Goal: Task Accomplishment & Management: Use online tool/utility

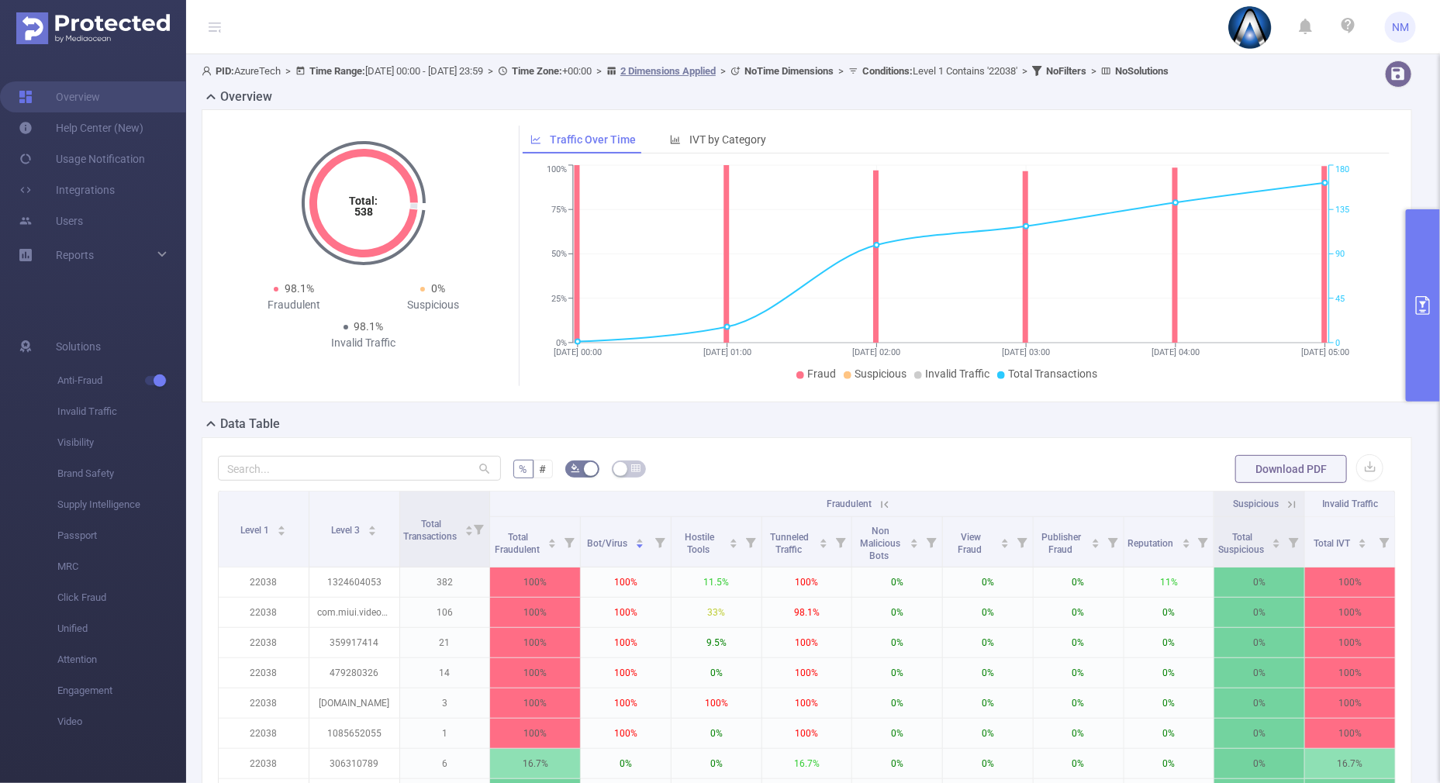
click at [1439, 357] on button "primary" at bounding box center [1423, 305] width 34 height 192
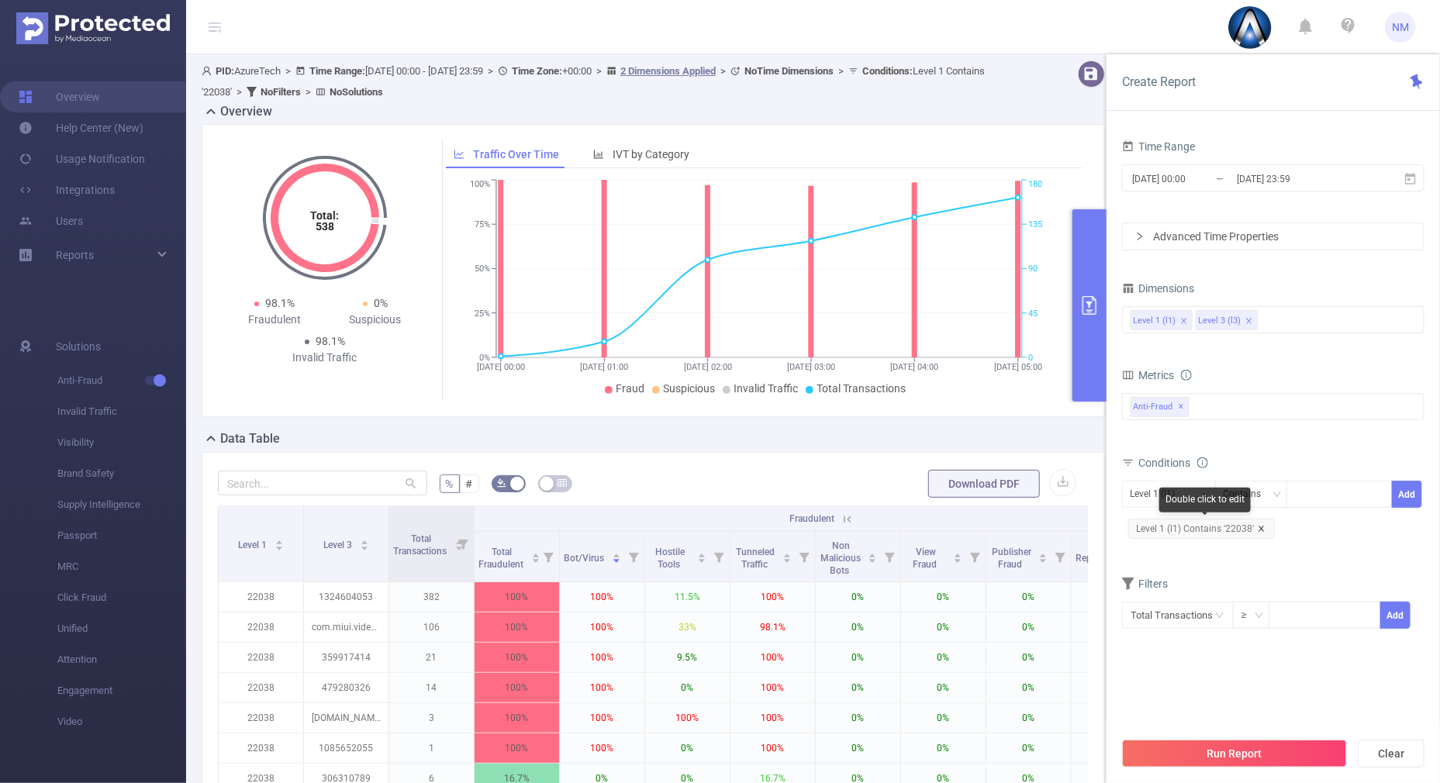
click at [1260, 530] on icon "icon: close" at bounding box center [1262, 529] width 8 height 8
click at [1338, 481] on div at bounding box center [1339, 494] width 89 height 26
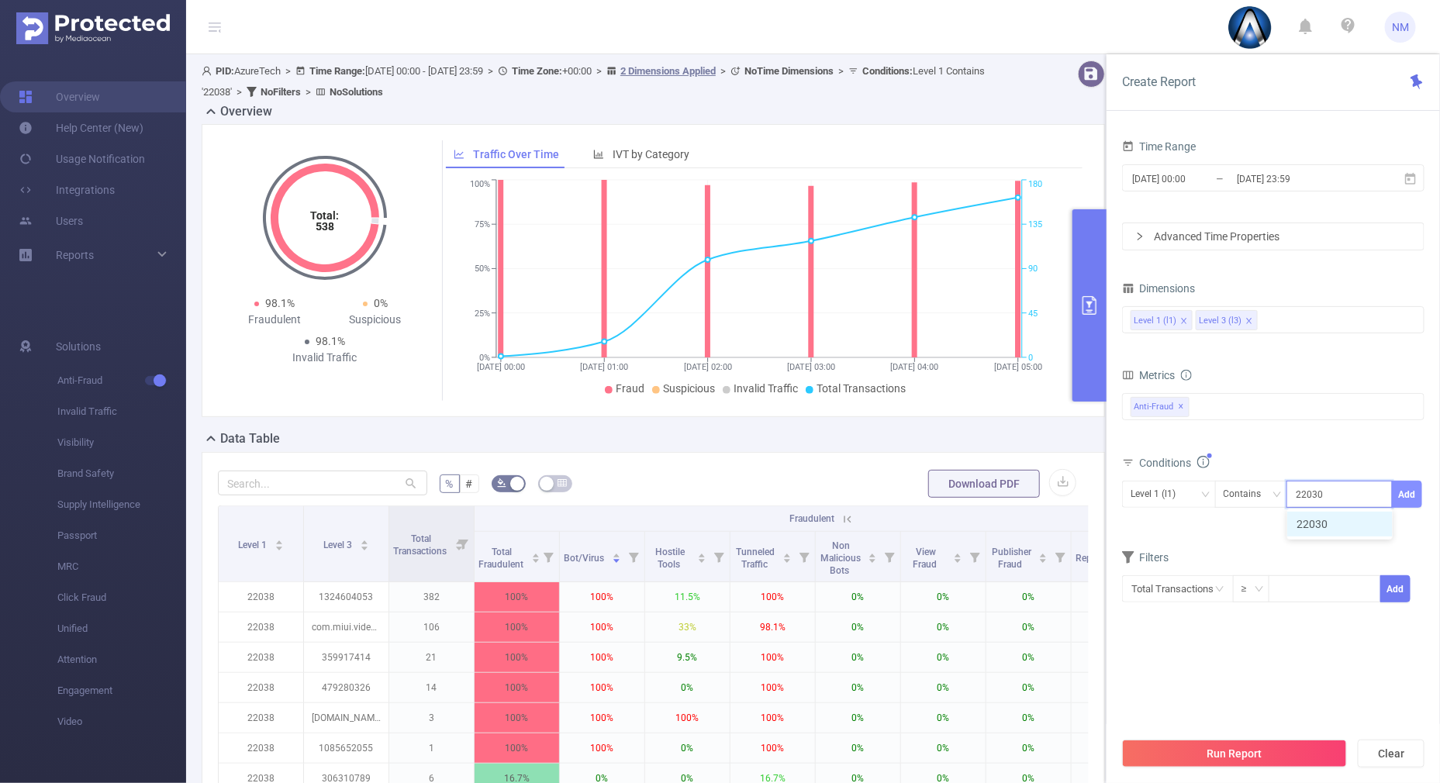
type input "22030"
click at [1407, 499] on button "Add" at bounding box center [1407, 494] width 30 height 27
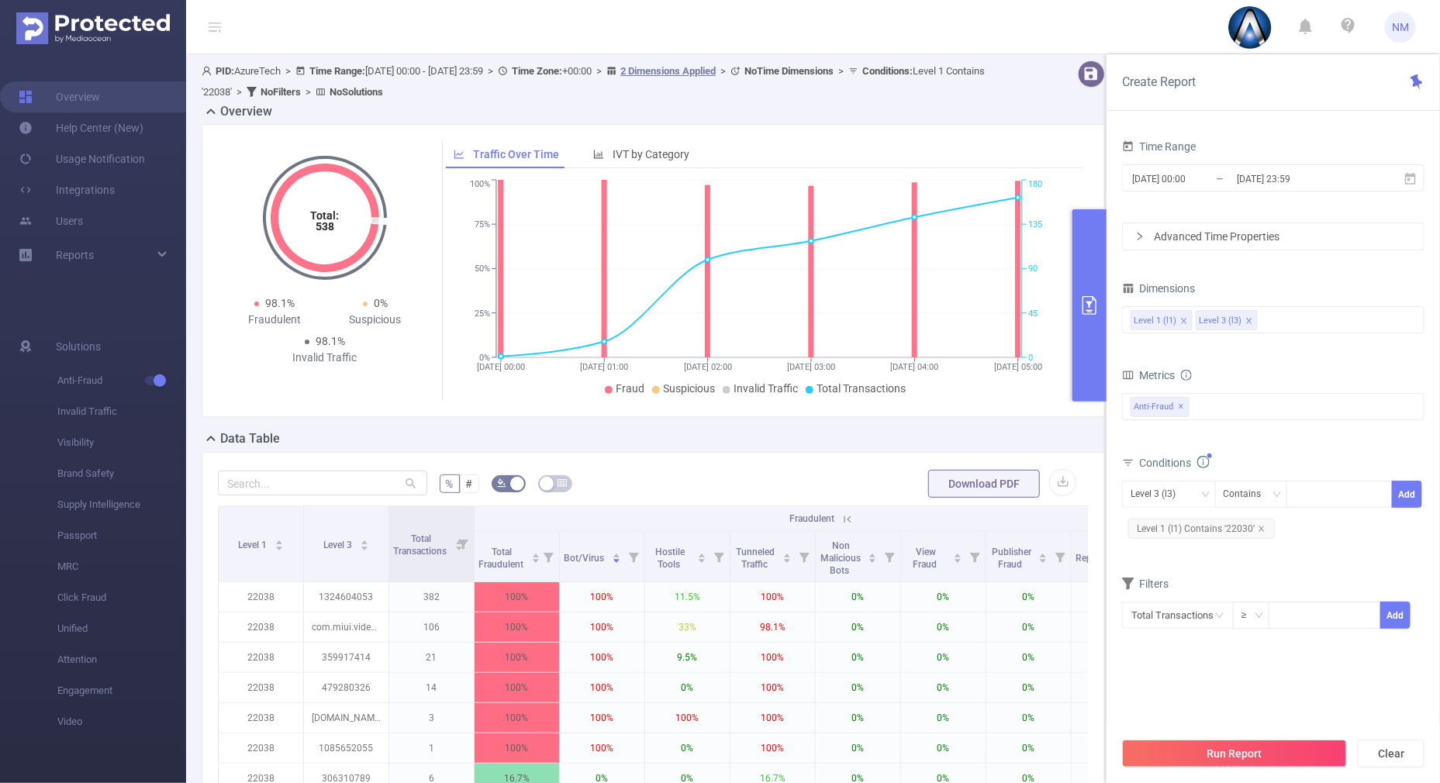
click at [1162, 478] on div "Level 3 (l3) Contains Add Level 1 (l1) Contains '22030'" at bounding box center [1273, 513] width 302 height 71
click at [1162, 481] on div "Level 3 (l3)" at bounding box center [1169, 494] width 94 height 27
click at [1161, 484] on div "Level 3 (l3)" at bounding box center [1158, 494] width 56 height 26
click at [1170, 492] on div "Level 3 (l3)" at bounding box center [1158, 494] width 56 height 26
click at [1152, 520] on li "Level 1 (l1)" at bounding box center [1169, 525] width 94 height 25
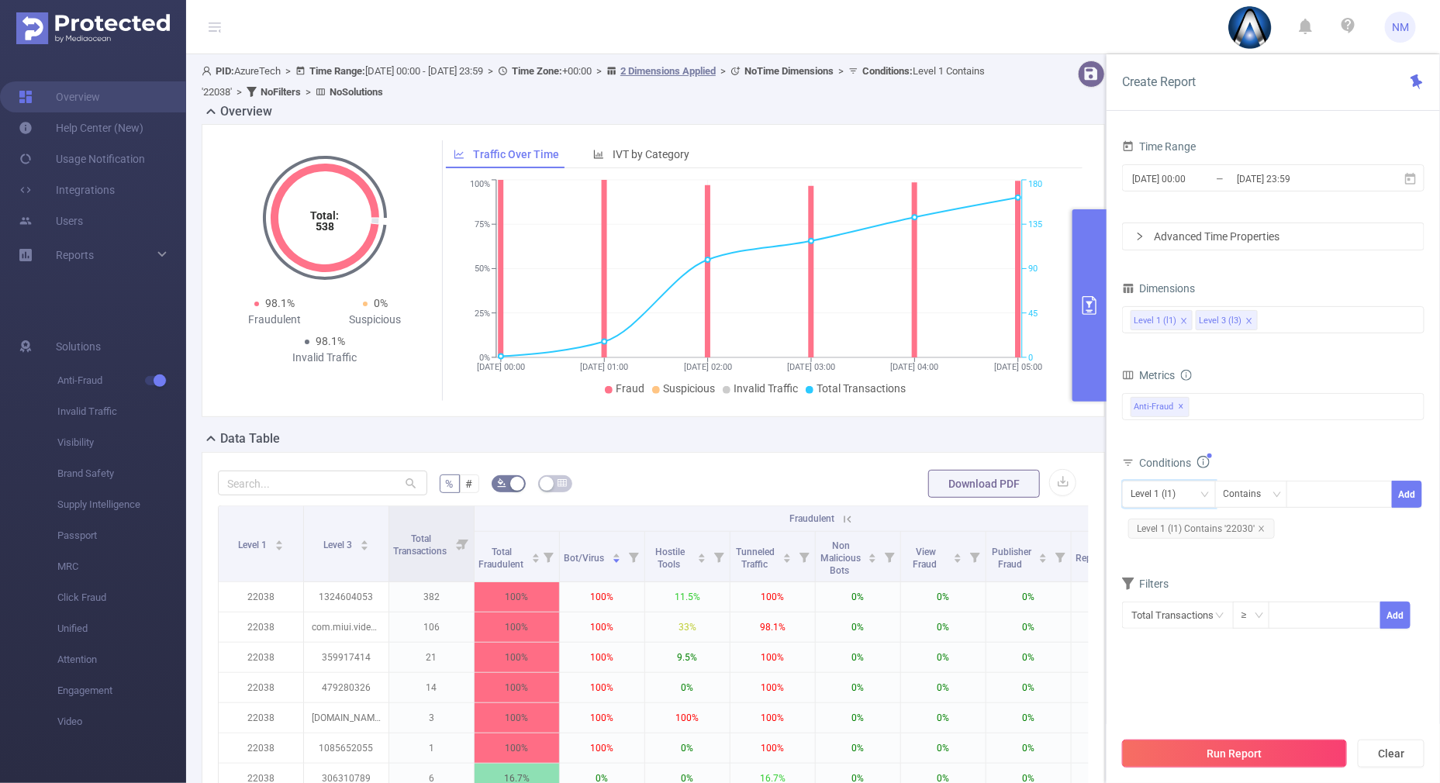
click at [1190, 750] on button "Run Report" at bounding box center [1234, 754] width 225 height 28
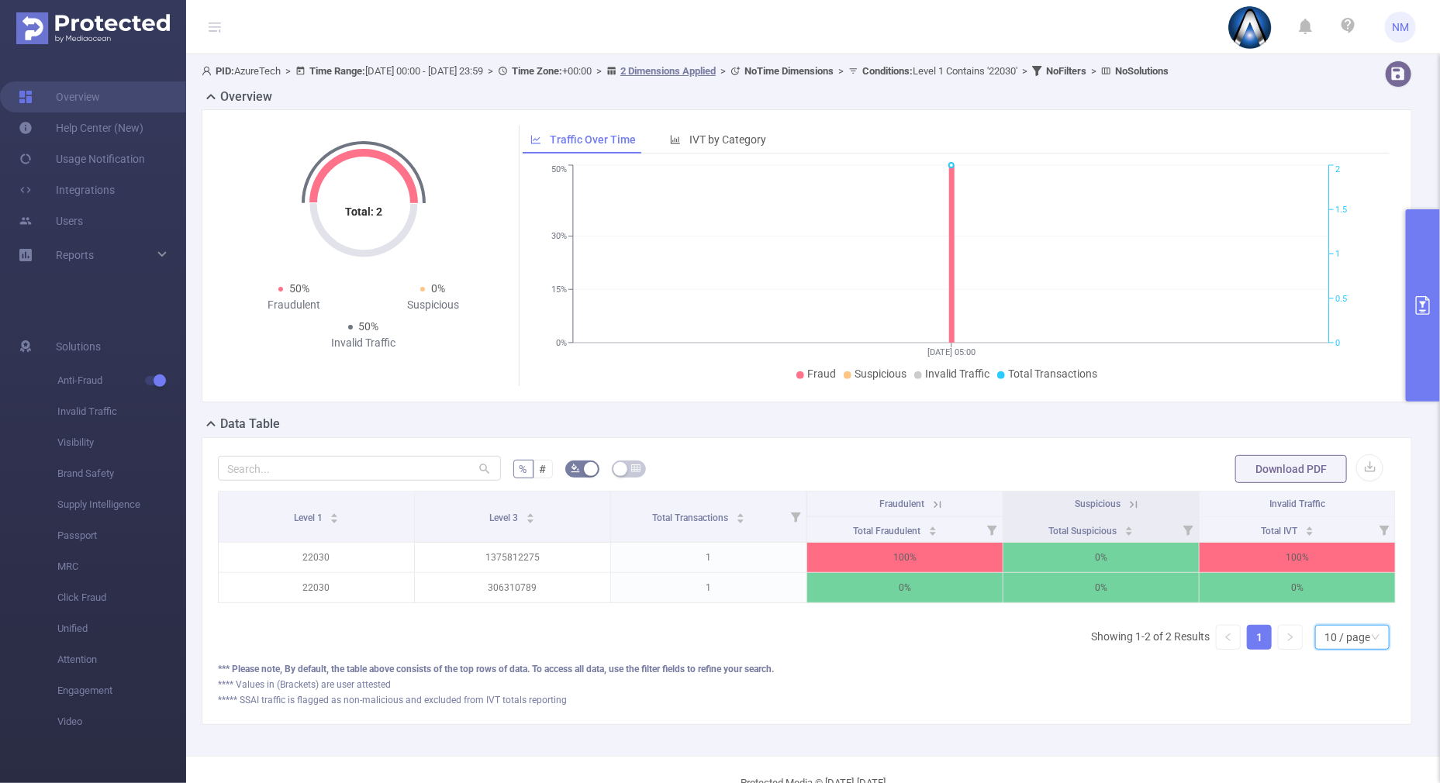
click at [1330, 649] on div "10 / page" at bounding box center [1347, 637] width 46 height 23
click at [934, 502] on icon at bounding box center [937, 504] width 7 height 7
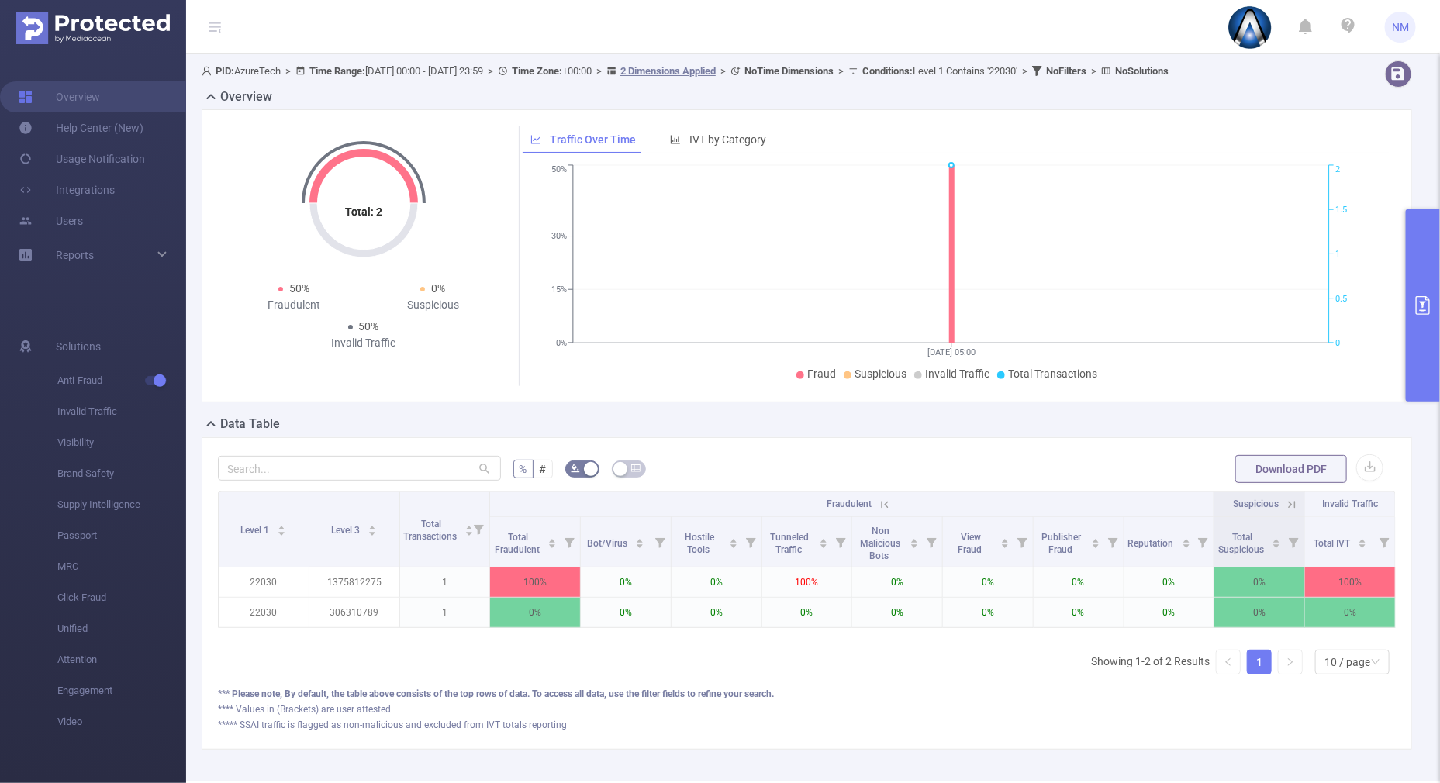
drag, startPoint x: 664, startPoint y: 635, endPoint x: 797, endPoint y: 640, distance: 133.5
click at [797, 637] on div "Level 1 Level 3 Total Transactions Fraudulent Suspicious Invalid Traffic Total …" at bounding box center [807, 564] width 1178 height 147
